Goal: Find contact information: Find contact information

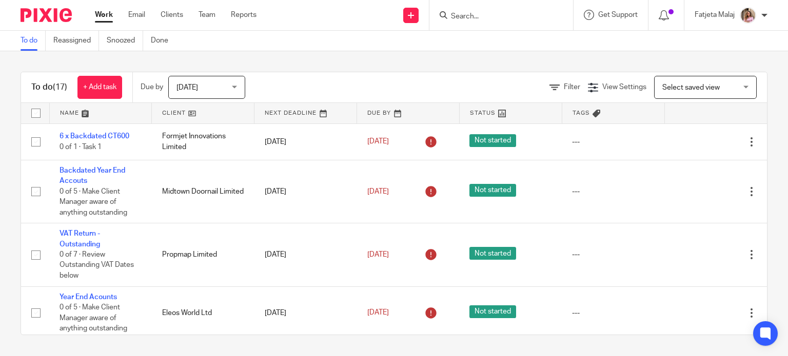
click at [466, 20] on input "Search" at bounding box center [496, 16] width 92 height 9
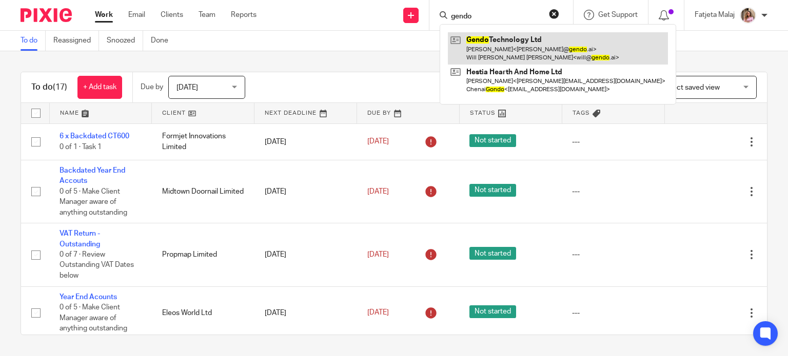
type input "gendo"
click at [499, 44] on link at bounding box center [558, 48] width 220 height 32
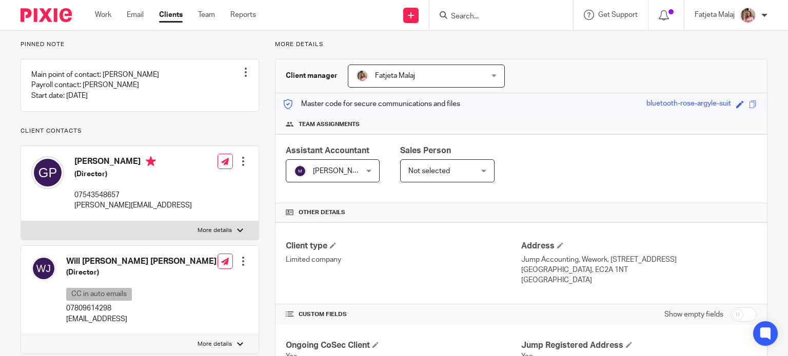
scroll to position [51, 0]
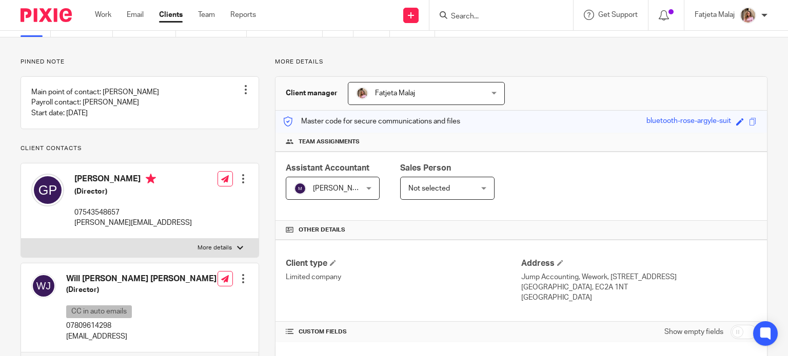
click at [558, 20] on div at bounding box center [501, 15] width 144 height 30
click at [538, 18] on input "Search" at bounding box center [496, 16] width 92 height 9
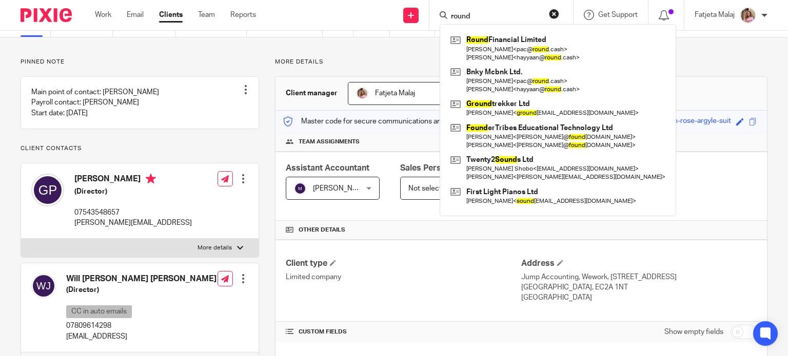
type input "round"
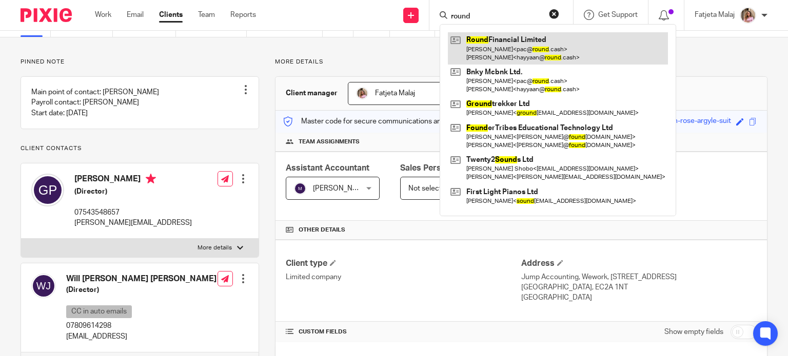
click at [561, 46] on link at bounding box center [558, 48] width 220 height 32
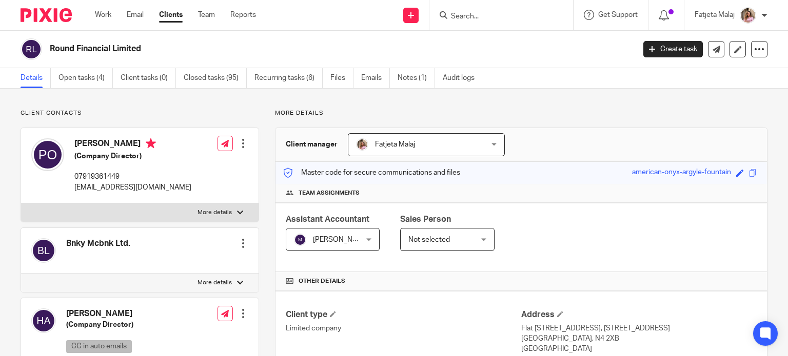
scroll to position [205, 0]
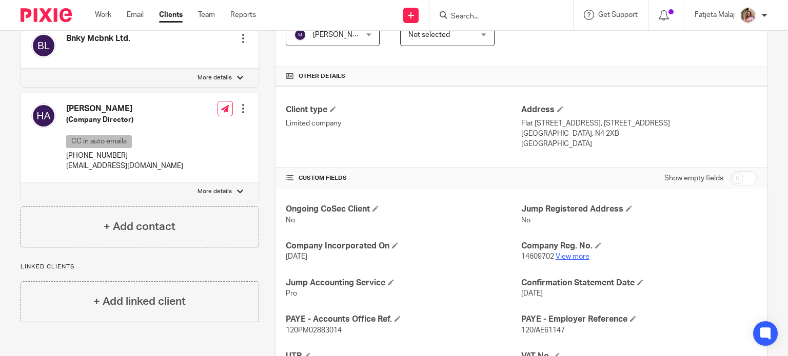
click at [568, 255] on link "View more" at bounding box center [573, 256] width 34 height 7
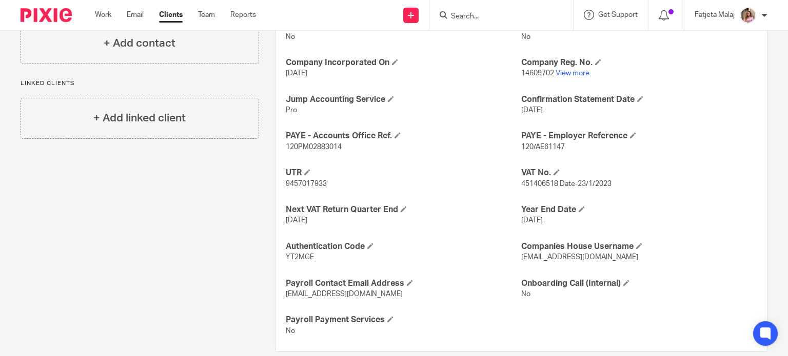
scroll to position [404, 0]
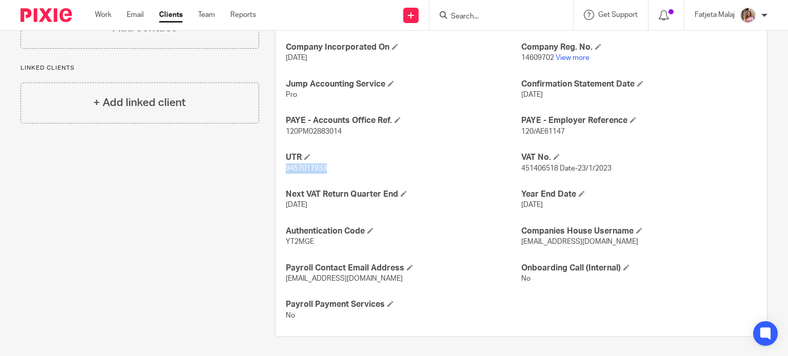
drag, startPoint x: 327, startPoint y: 168, endPoint x: 279, endPoint y: 170, distance: 47.8
click at [279, 170] on div "Ongoing CoSec Client No Jump Registered Address No Company Incorporated On [DAT…" at bounding box center [520, 163] width 491 height 347
copy span "9457017933"
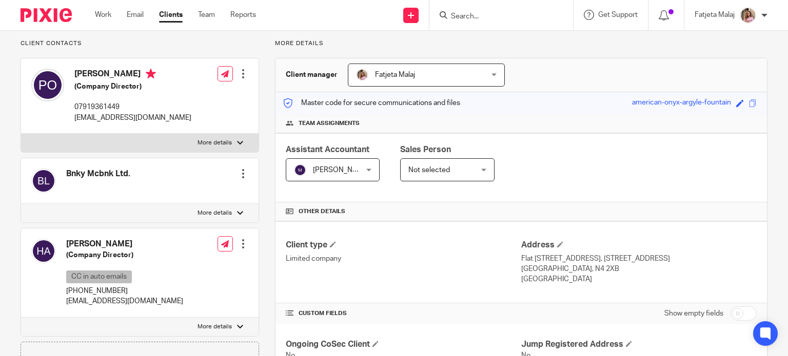
scroll to position [45, 0]
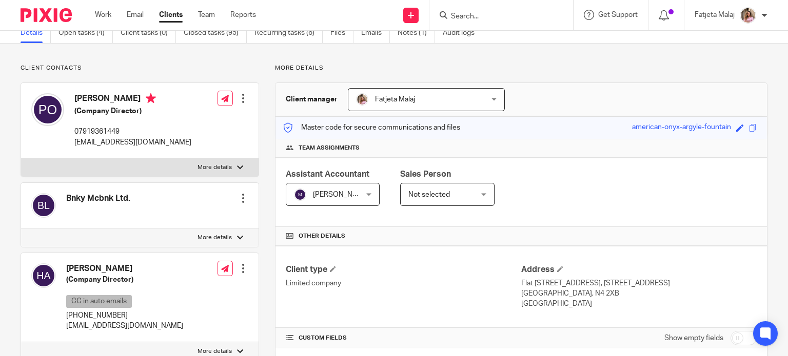
drag, startPoint x: 131, startPoint y: 270, endPoint x: 69, endPoint y: 268, distance: 62.6
click at [69, 268] on h4 "[PERSON_NAME]" at bounding box center [124, 269] width 117 height 11
copy h4 "[PERSON_NAME]"
click at [117, 71] on p "Client contacts" at bounding box center [140, 68] width 239 height 8
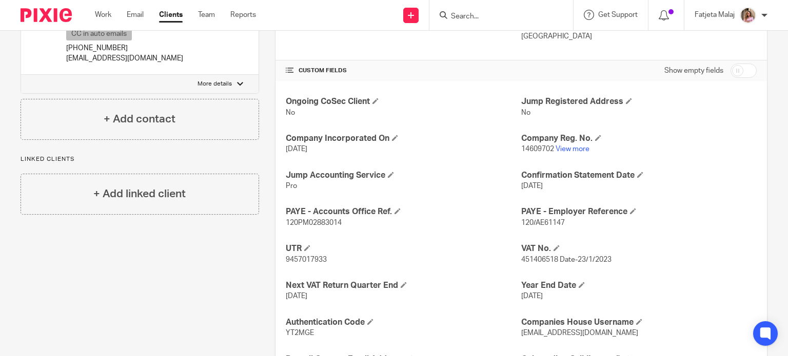
scroll to position [404, 0]
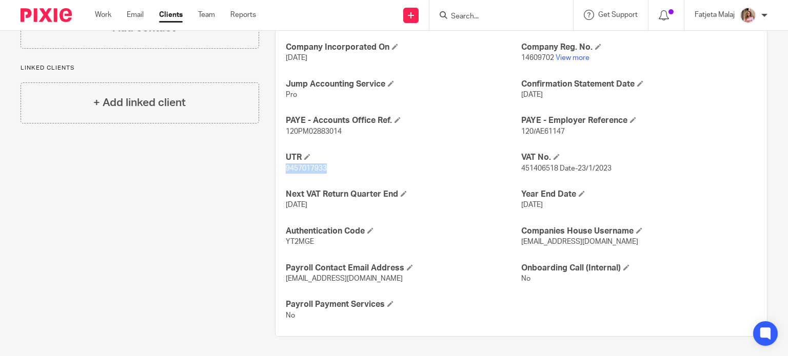
drag, startPoint x: 332, startPoint y: 172, endPoint x: 263, endPoint y: 165, distance: 69.6
click at [263, 165] on div "More details Client manager Fatjeta Malaj Fatjeta [PERSON_NAME] A Abinandhana P…" at bounding box center [513, 21] width 508 height 632
copy span "9457017933"
click at [64, 296] on div "Client contacts Bnky Mcbnk Ltd. Edit contact Create client from contact Export …" at bounding box center [132, 21] width 254 height 632
click at [107, 221] on div "Client contacts Bnky Mcbnk Ltd. Edit contact Create client from contact Export …" at bounding box center [132, 21] width 254 height 632
